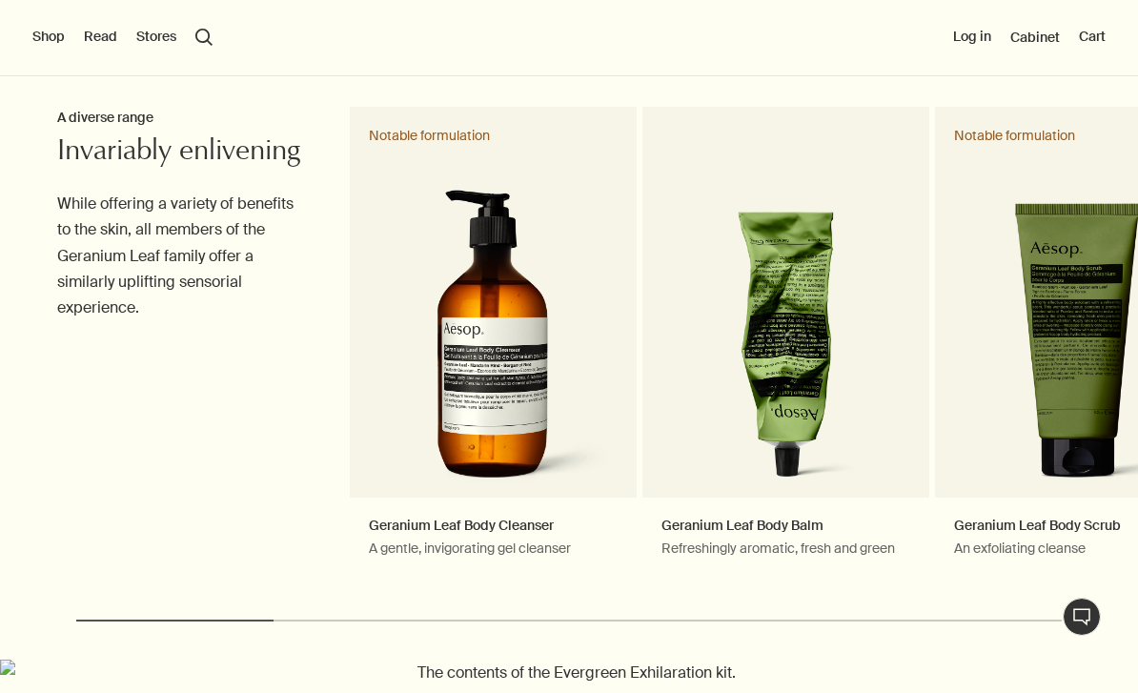
scroll to position [557, 0]
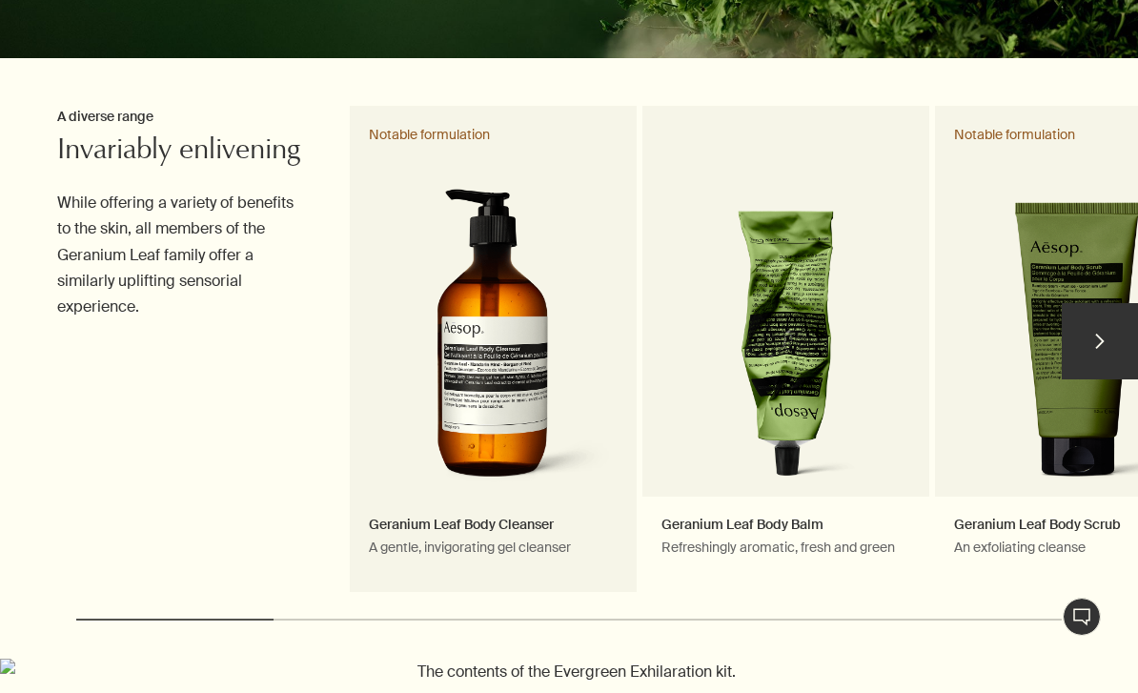
click at [504, 419] on link "Geranium Leaf Body Cleanser A gentle, invigorating gel cleanser Notable formula…" at bounding box center [493, 350] width 287 height 488
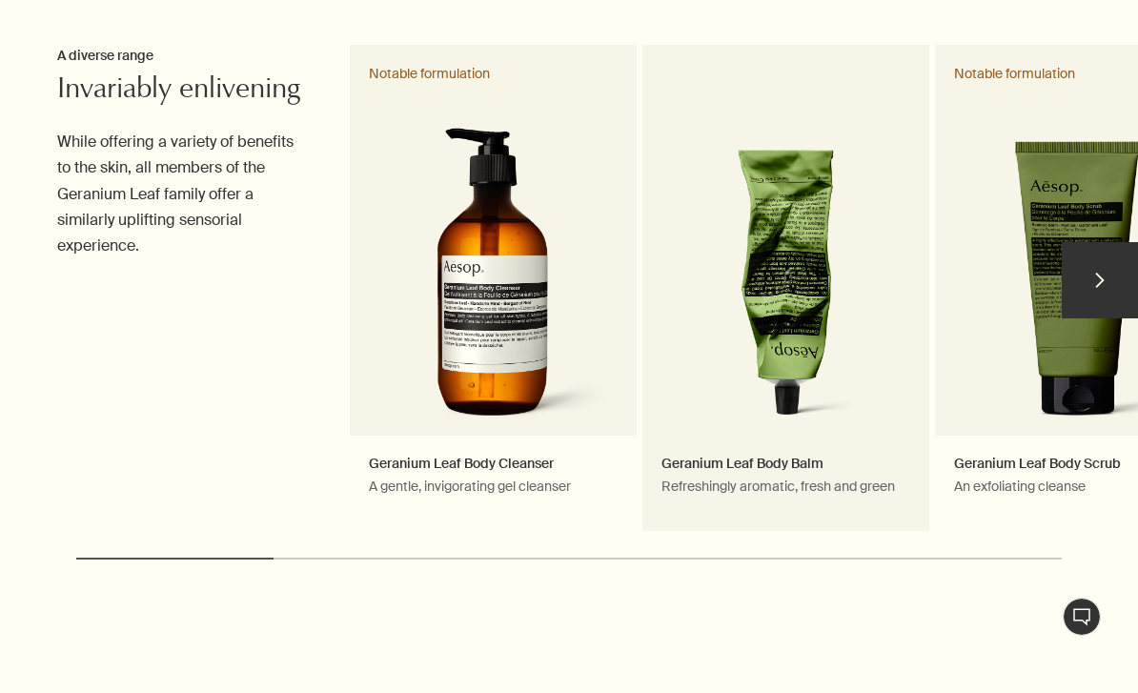
click at [817, 350] on link "Geranium Leaf Body Balm Refreshingly aromatic, fresh and green" at bounding box center [786, 289] width 287 height 488
click at [801, 326] on link "Geranium Leaf Body Balm Refreshingly aromatic, fresh and green" at bounding box center [786, 289] width 287 height 488
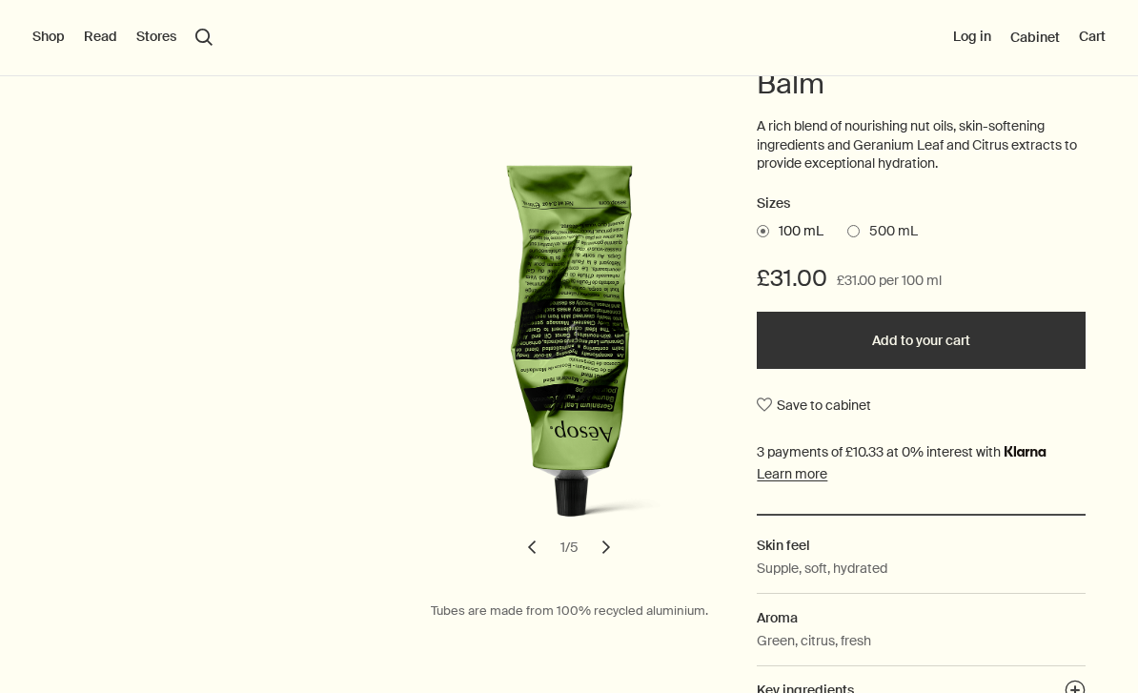
scroll to position [232, 0]
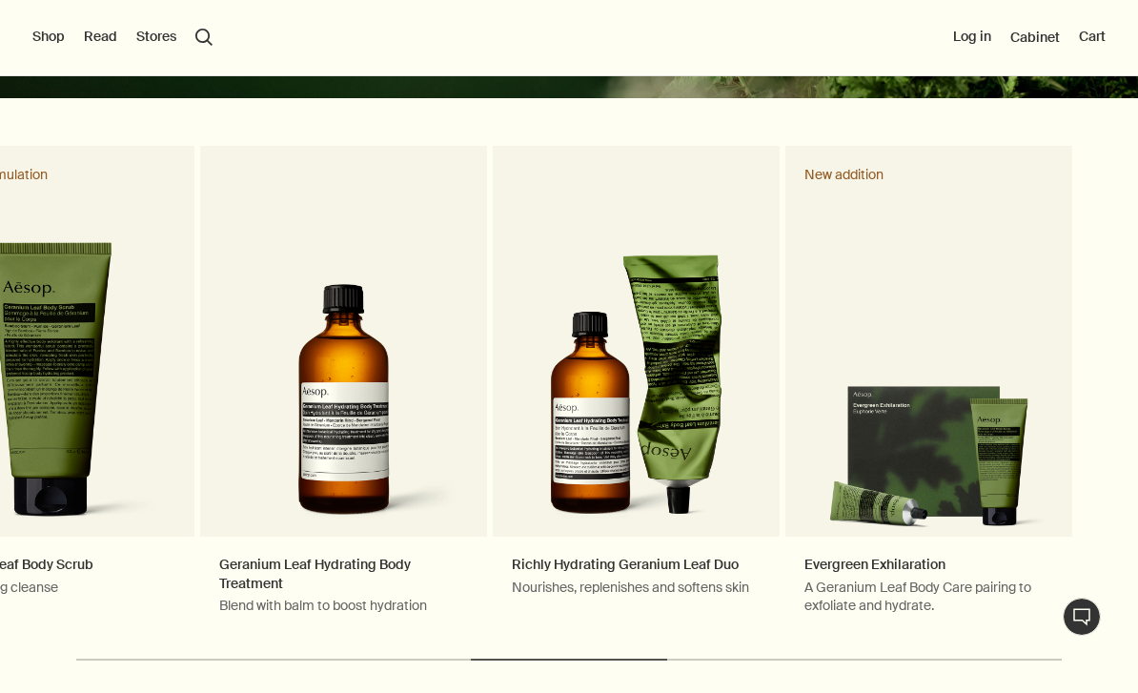
scroll to position [516, 0]
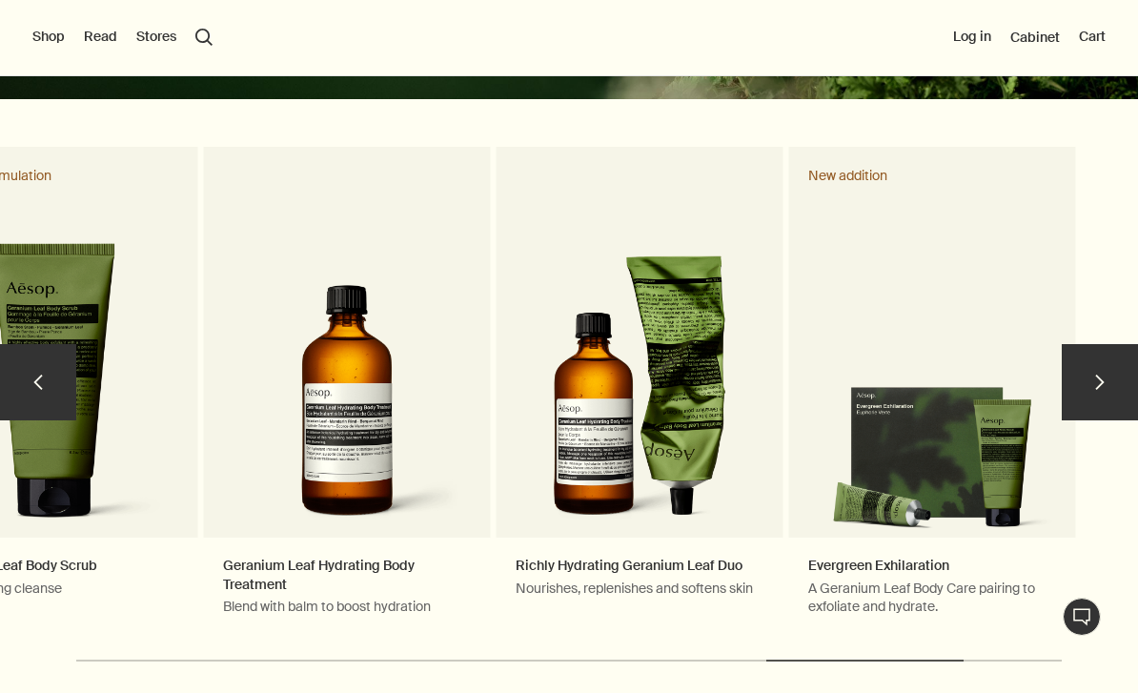
click at [1104, 376] on button "chevron" at bounding box center [1100, 382] width 76 height 76
click at [1080, 382] on button "chevron" at bounding box center [1100, 382] width 76 height 76
click at [1097, 388] on button "chevron" at bounding box center [1100, 382] width 76 height 76
click at [1097, 387] on button "chevron" at bounding box center [1100, 382] width 76 height 76
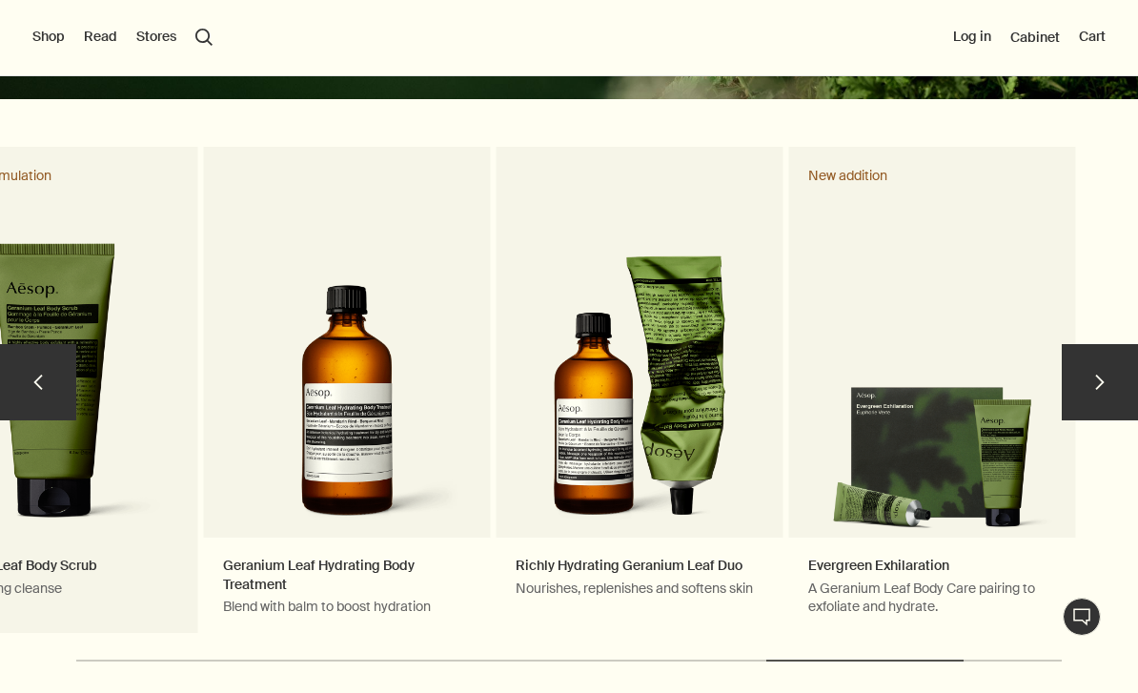
click at [73, 270] on link "Geranium Leaf Body Scrub An exfoliating cleanse Notable formulation" at bounding box center [54, 391] width 287 height 488
